Goal: Task Accomplishment & Management: Manage account settings

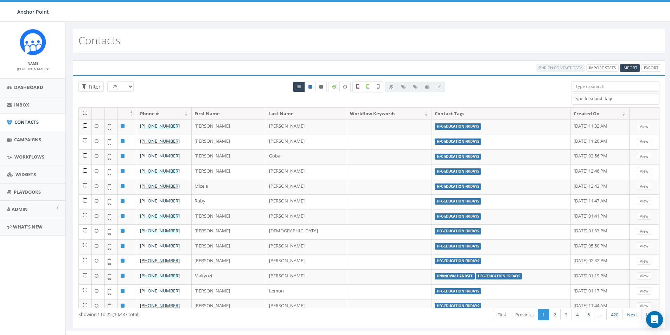
select select
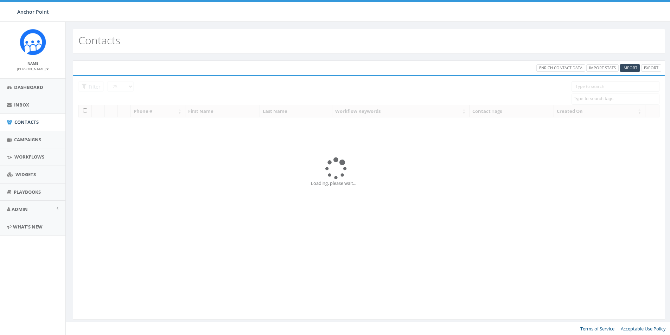
select select
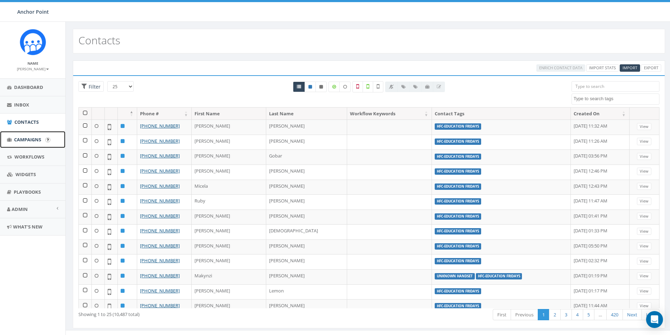
click at [41, 141] on span "Campaigns" at bounding box center [27, 140] width 27 height 6
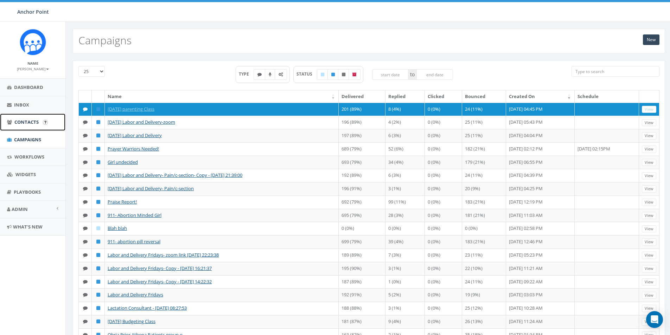
click at [21, 121] on span "Contacts" at bounding box center [26, 122] width 24 height 6
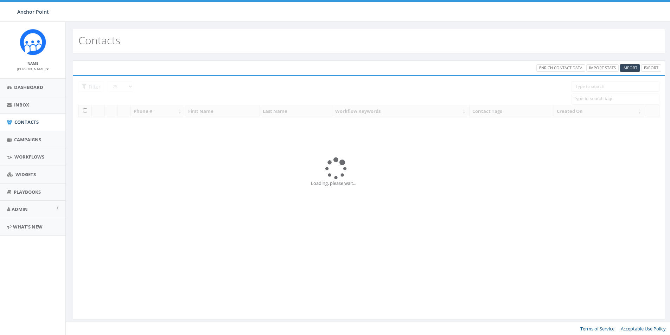
select select
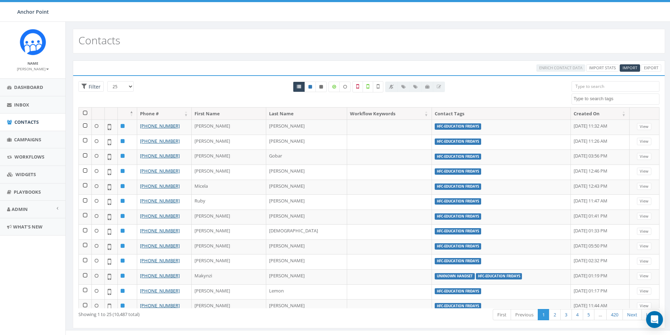
click at [590, 87] on input "search" at bounding box center [616, 86] width 88 height 11
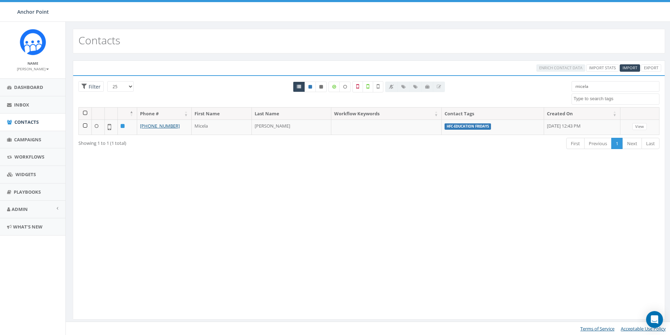
drag, startPoint x: 597, startPoint y: 84, endPoint x: 566, endPoint y: 90, distance: 30.9
click at [566, 90] on div "micela 0613 Donor Dinner 2024/09/12 2024 gala 22 gala guest 911 board book CH20…" at bounding box center [615, 93] width 99 height 24
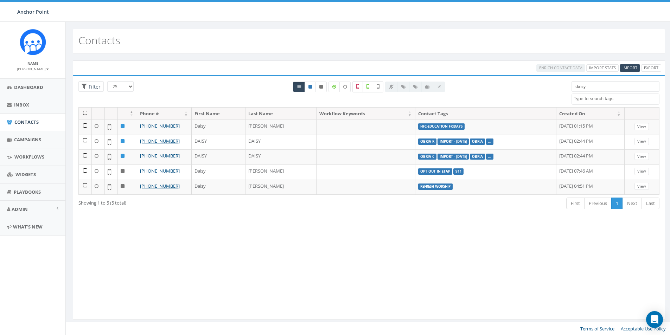
drag, startPoint x: 591, startPoint y: 89, endPoint x: 566, endPoint y: 88, distance: 25.0
click at [566, 88] on div "daisy 0613 Donor Dinner 2024/09/12 2024 gala 22 gala guest 911 board book CH202…" at bounding box center [615, 93] width 99 height 24
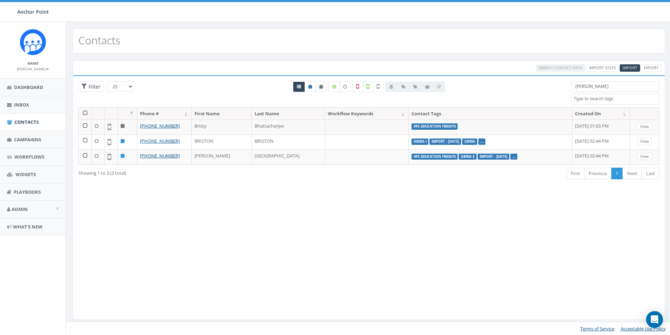
drag, startPoint x: 585, startPoint y: 85, endPoint x: 559, endPoint y: 87, distance: 26.4
click at [559, 87] on div "25 50 100 Filter All 0 contact(s) on current page All 3 contact(s) filtered bri…" at bounding box center [369, 94] width 592 height 26
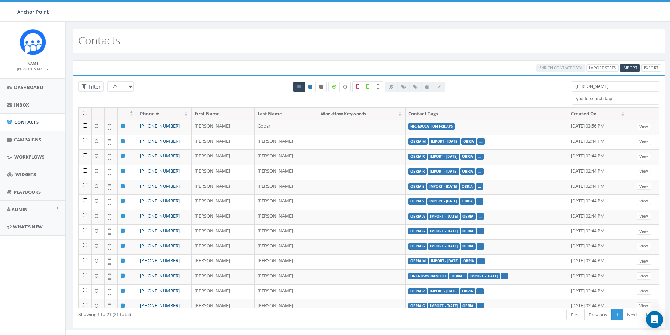
type input "alexis"
click at [32, 138] on span "Campaigns" at bounding box center [27, 140] width 27 height 6
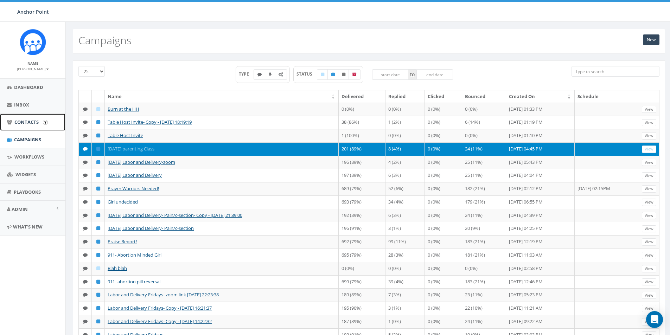
click at [25, 121] on span "Contacts" at bounding box center [26, 122] width 24 height 6
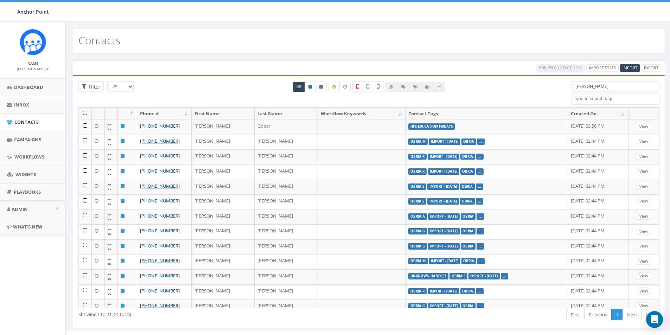
select select
click at [631, 66] on span "Import" at bounding box center [630, 67] width 15 height 5
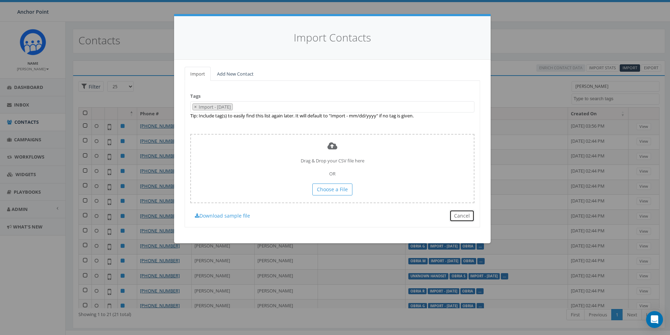
click at [459, 216] on button "Cancel" at bounding box center [462, 216] width 25 height 12
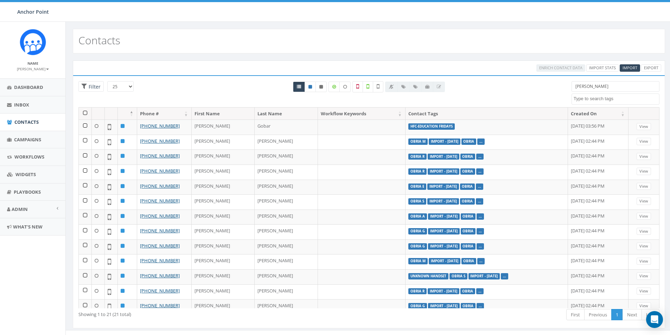
drag, startPoint x: 593, startPoint y: 86, endPoint x: 563, endPoint y: 89, distance: 30.4
click at [563, 89] on div "25 50 100 Filter alexis 0613 Donor Dinner 2024/09/12 2024 gala 2025 Gala Table …" at bounding box center [369, 94] width 592 height 26
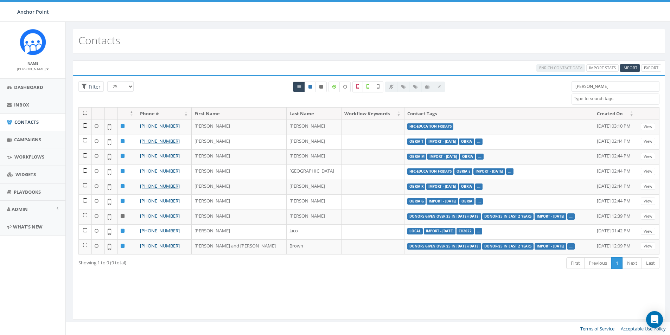
drag, startPoint x: 592, startPoint y: 88, endPoint x: 558, endPoint y: 89, distance: 34.1
click at [558, 89] on div "25 50 100 Filter All 0 contact(s) on current page All 9 contact(s) filtered les…" at bounding box center [369, 94] width 592 height 26
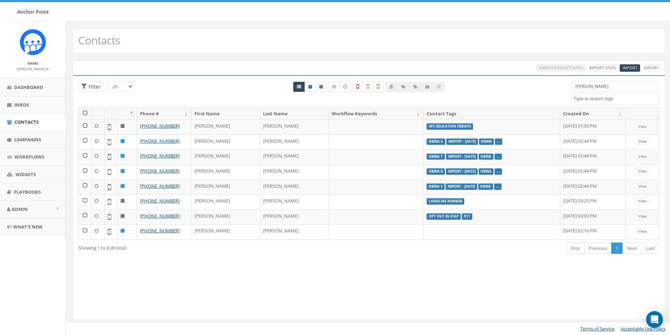
drag, startPoint x: 591, startPoint y: 84, endPoint x: 549, endPoint y: 84, distance: 41.9
click at [549, 84] on div "25 50 100 Filter All 0 contact(s) on current page All 9 contact(s) filtered Ali…" at bounding box center [369, 94] width 592 height 26
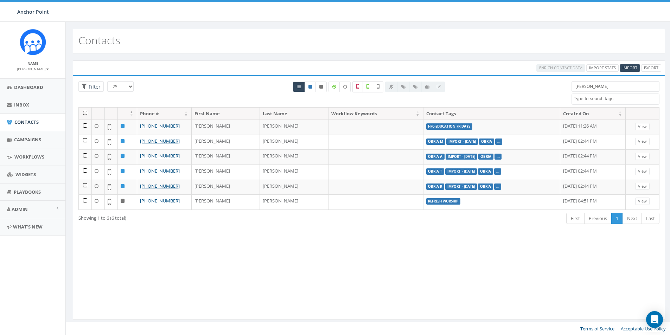
drag, startPoint x: 603, startPoint y: 88, endPoint x: 554, endPoint y: 85, distance: 49.0
click at [554, 85] on div "25 50 100 Filter All 0 contact(s) on current page All 6 contact(s) filtered val…" at bounding box center [369, 94] width 592 height 26
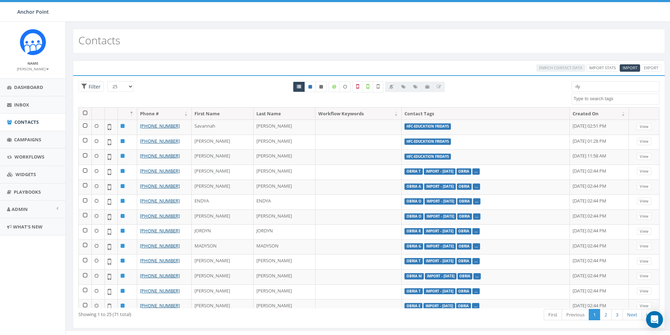
type input "d"
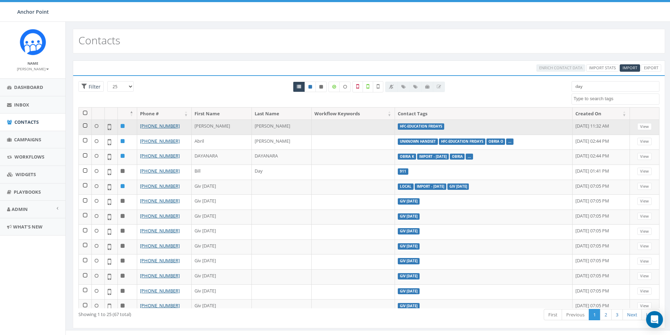
type input "day"
click at [312, 129] on td at bounding box center [353, 127] width 83 height 15
click at [639, 128] on link "View" at bounding box center [645, 126] width 14 height 7
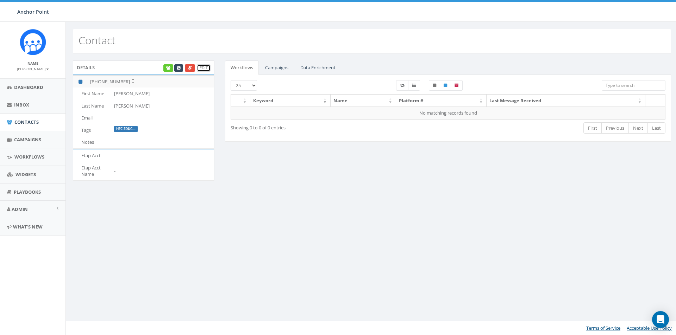
click at [204, 68] on link "Edit" at bounding box center [204, 67] width 14 height 7
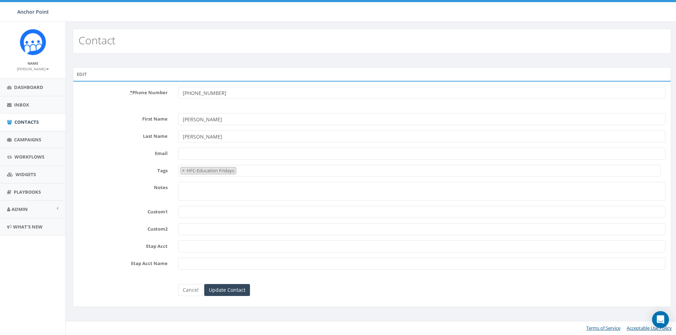
select select "HFC-Education Fridays"
click at [191, 119] on input "Dayna" at bounding box center [421, 119] width 487 height 12
type input "Dayana"
click at [223, 289] on input "Update Contact" at bounding box center [227, 290] width 46 height 12
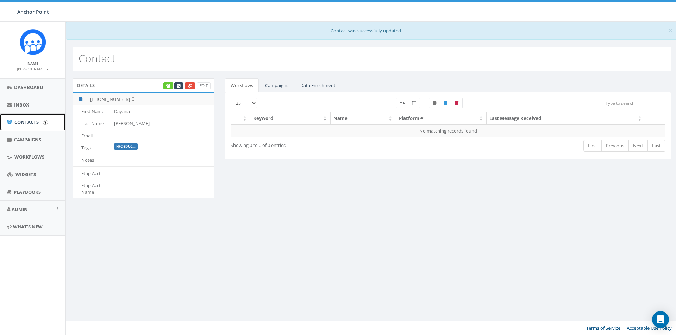
click at [33, 122] on span "Contacts" at bounding box center [26, 122] width 24 height 6
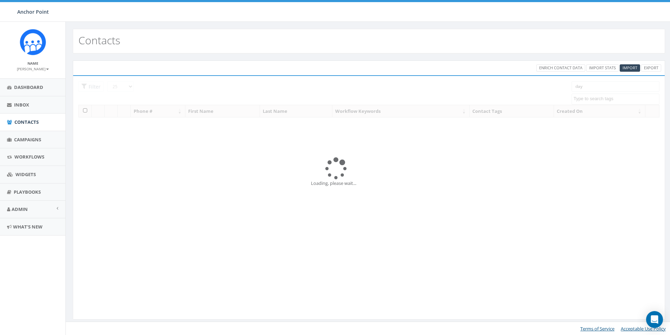
select select
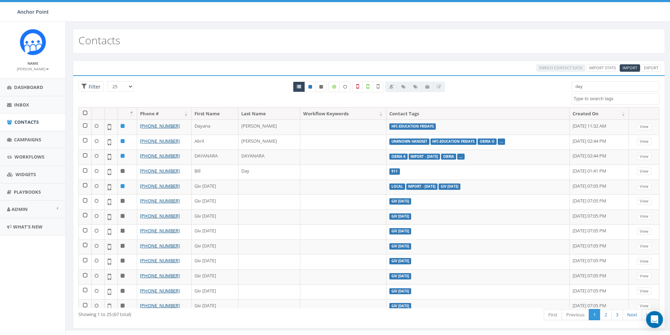
drag, startPoint x: 594, startPoint y: 87, endPoint x: 551, endPoint y: 90, distance: 43.0
click at [551, 90] on div "25 50 100 Filter day 0613 Donor Dinner [DATE] 2024 gala 2025 Gala Table Host 22…" at bounding box center [369, 94] width 592 height 26
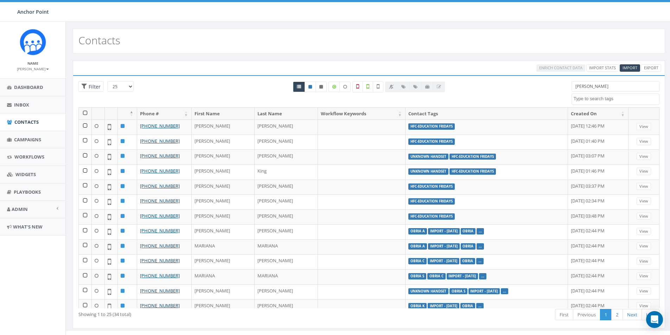
type input "[PERSON_NAME]"
